Goal: Task Accomplishment & Management: Manage account settings

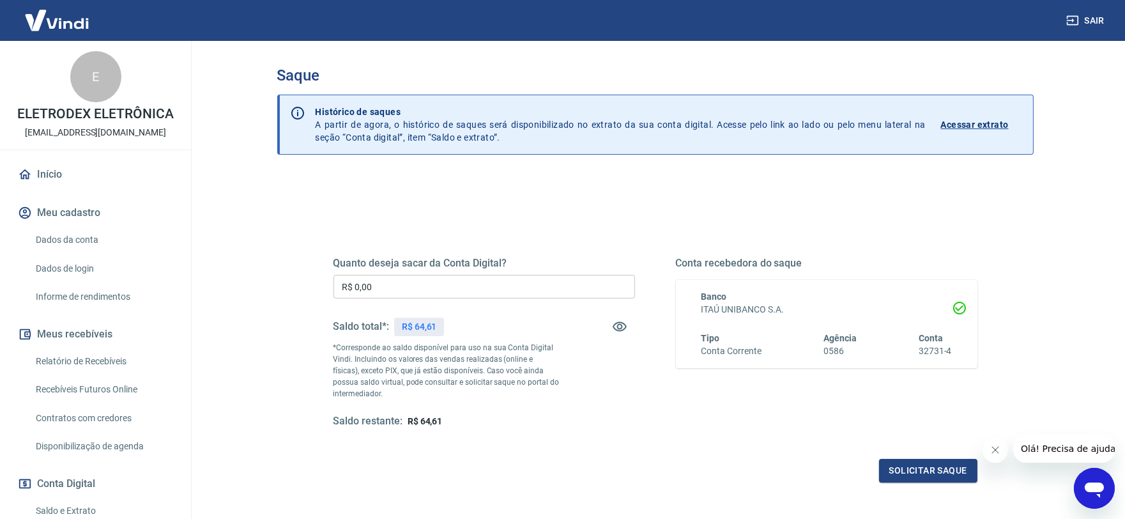
click at [420, 291] on input "R$ 0,00" at bounding box center [485, 287] width 302 height 24
type input "R$ 64,61"
click at [904, 480] on button "Solicitar saque" at bounding box center [928, 471] width 98 height 24
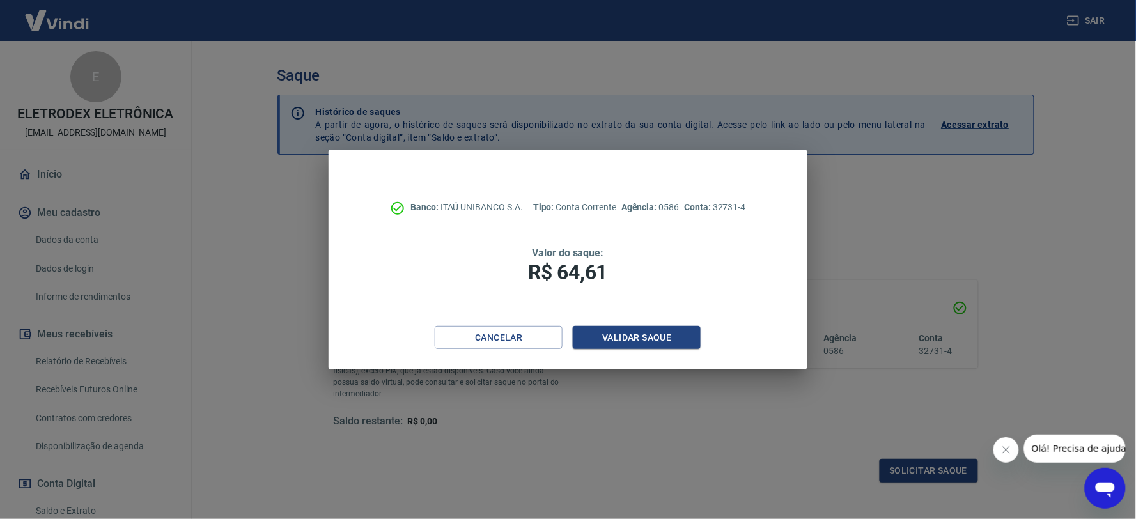
click at [611, 316] on div "Banco: ITAÚ UNIBANCO S.A. Tipo: Conta Corrente Agência: 0586 Conta: 32731-4 Val…" at bounding box center [567, 238] width 478 height 176
click at [610, 330] on button "Validar saque" at bounding box center [637, 338] width 128 height 24
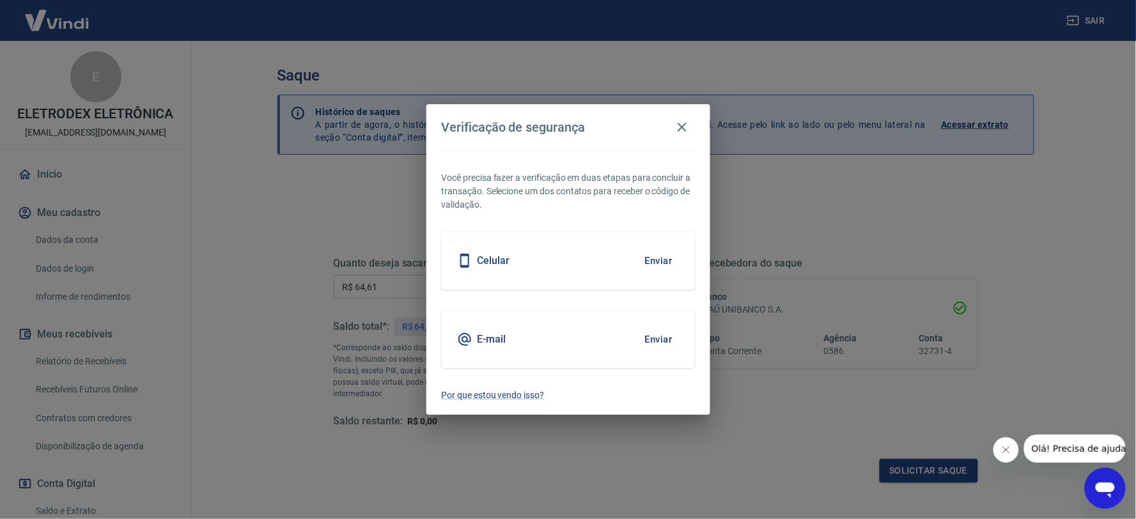
click at [635, 344] on div "E-mail Enviar" at bounding box center [568, 340] width 253 height 58
click at [656, 334] on button "Enviar" at bounding box center [659, 339] width 42 height 27
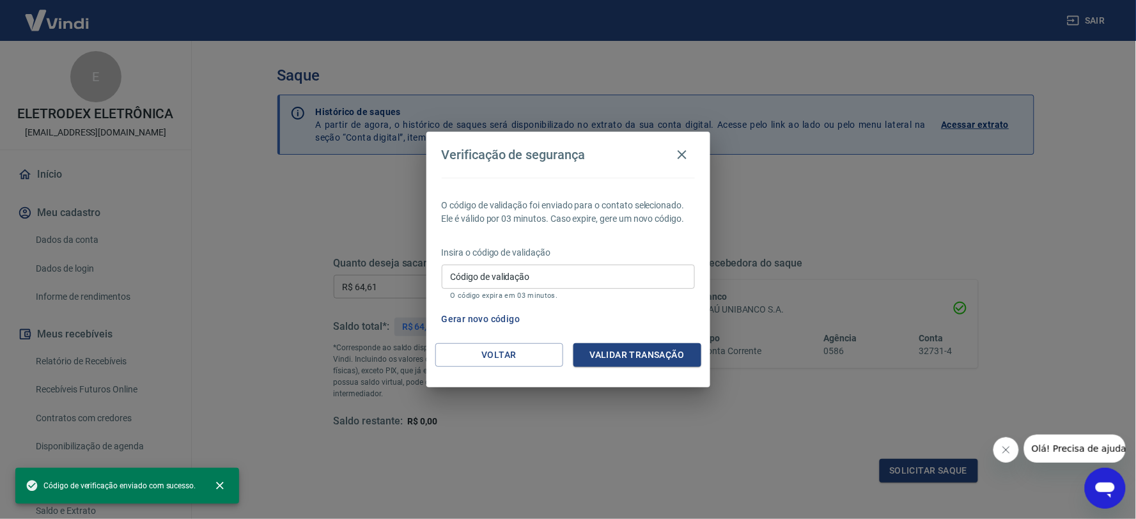
click at [537, 256] on p "Insira o código de validação" at bounding box center [568, 252] width 253 height 13
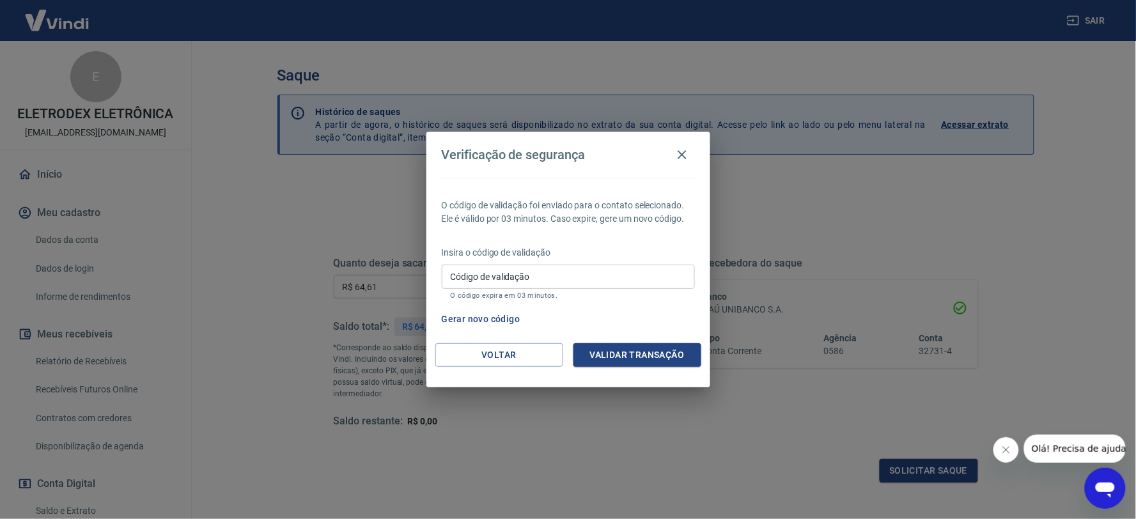
click at [537, 267] on input "Código de validação" at bounding box center [568, 277] width 253 height 24
paste input "527592"
type input "527592"
click at [613, 373] on div "Voltar Validar transação" at bounding box center [568, 365] width 284 height 44
click at [613, 358] on button "Validar transação" at bounding box center [637, 355] width 128 height 24
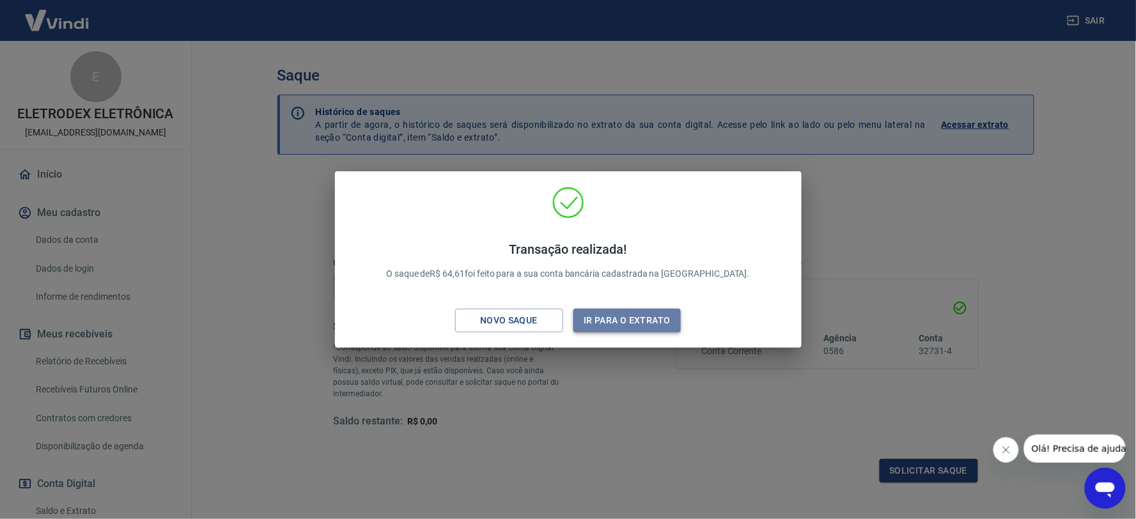
click at [635, 328] on button "Ir para o extrato" at bounding box center [627, 321] width 108 height 24
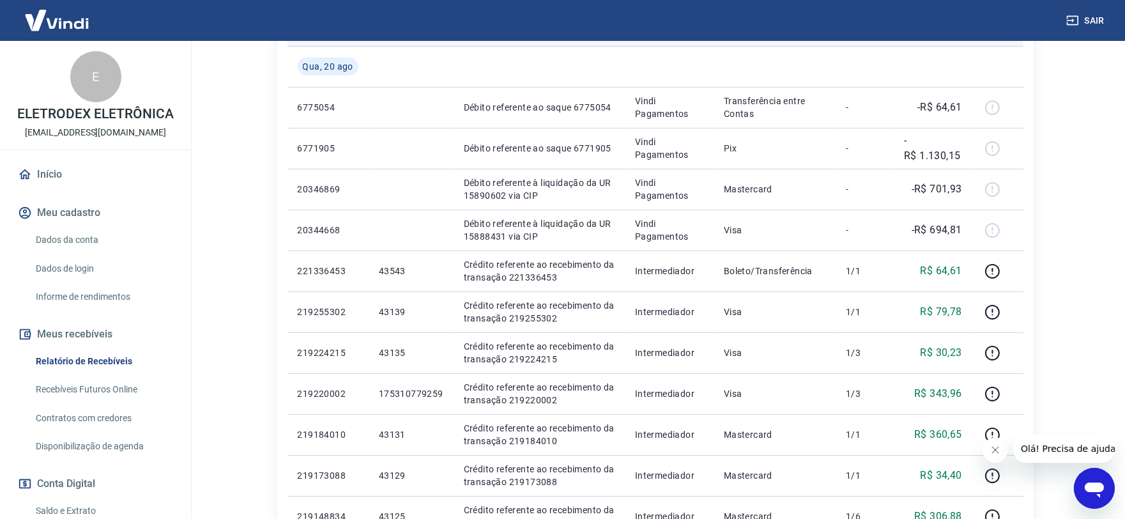
scroll to position [284, 0]
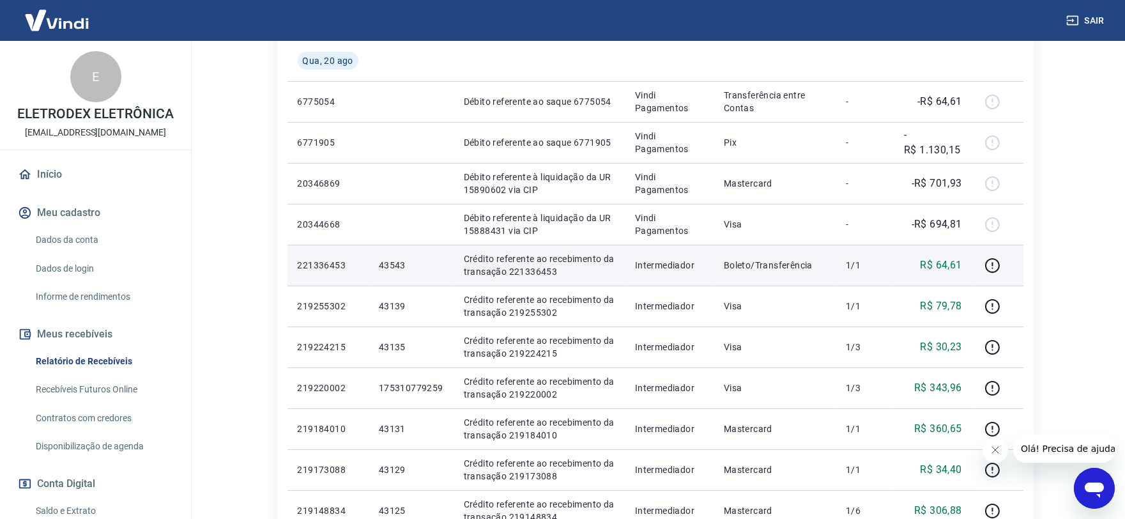
click at [397, 262] on p "43543" at bounding box center [411, 265] width 65 height 13
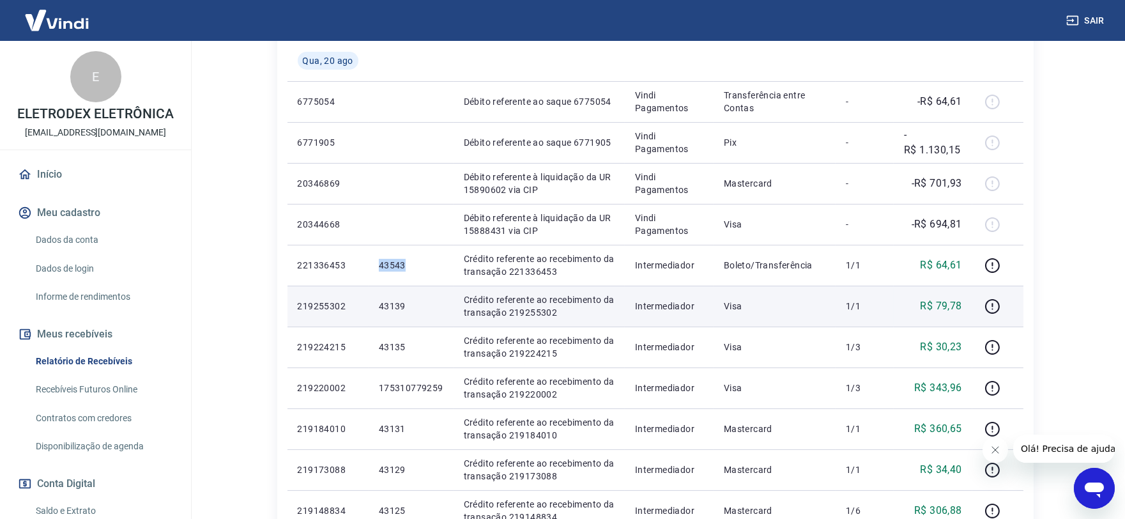
copy p "43543"
